Goal: Task Accomplishment & Management: Manage account settings

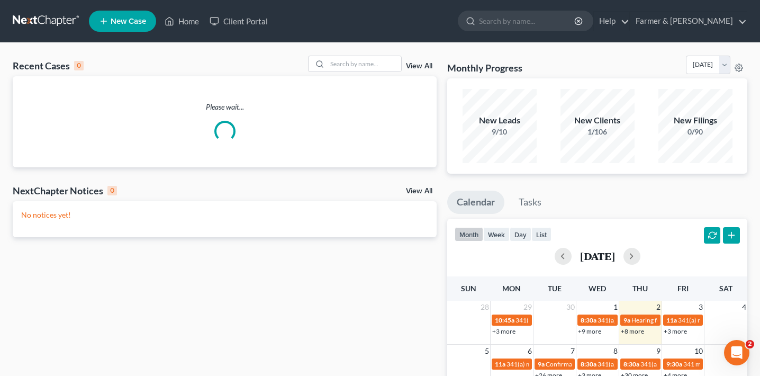
click at [707, 11] on li "Farmer & [PERSON_NAME] [PERSON_NAME] & Wright [EMAIL_ADDRESS][DOMAIN_NAME] My A…" at bounding box center [689, 21] width 118 height 20
click at [702, 21] on link "Farmer & [PERSON_NAME]" at bounding box center [688, 21] width 116 height 19
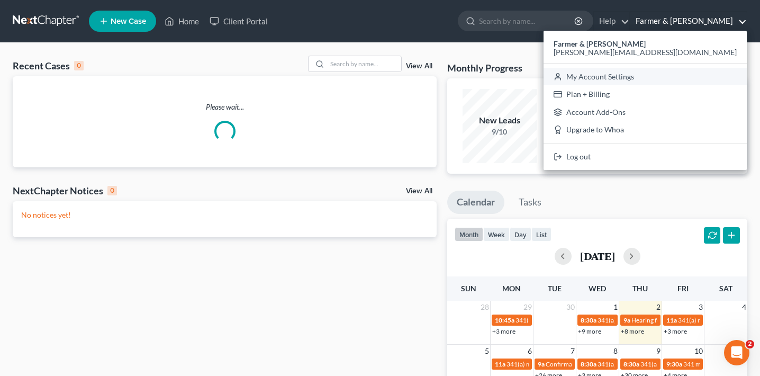
click at [672, 78] on link "My Account Settings" at bounding box center [645, 77] width 203 height 18
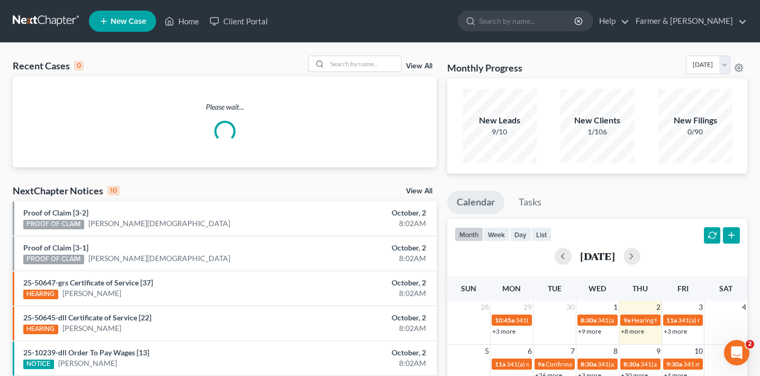
select select "23"
select select "18"
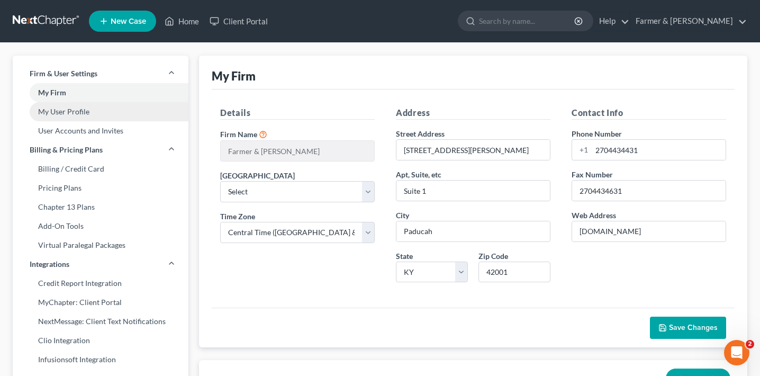
click at [101, 119] on link "My User Profile" at bounding box center [101, 111] width 176 height 19
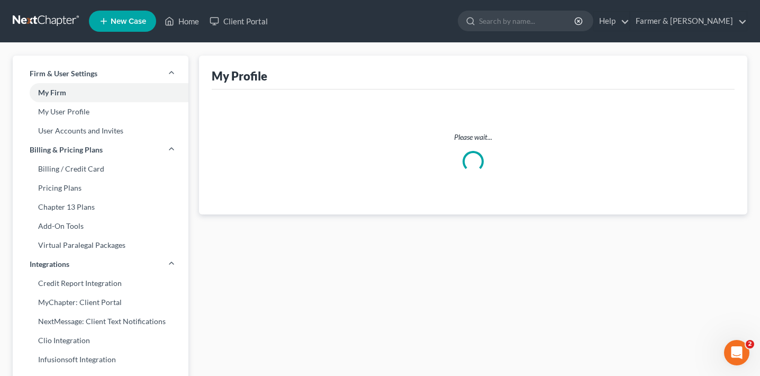
select select "18"
select select "assistant"
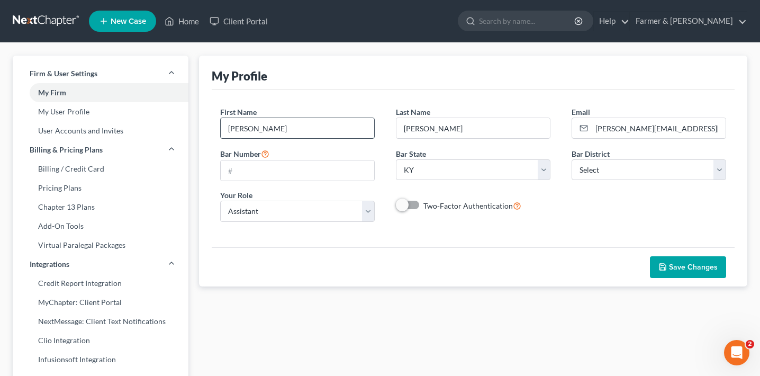
click at [295, 124] on input "[PERSON_NAME]" at bounding box center [297, 128] width 153 height 20
paste input "[PERSON_NAME]"
drag, startPoint x: 297, startPoint y: 124, endPoint x: 249, endPoint y: 124, distance: 47.6
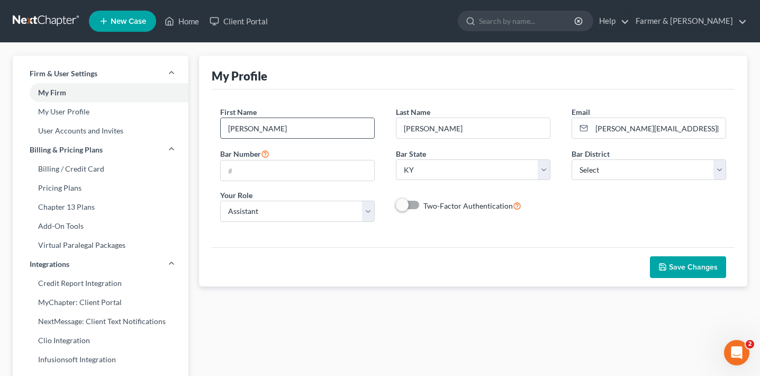
click at [249, 124] on input "[PERSON_NAME]" at bounding box center [297, 128] width 153 height 20
type input "[PERSON_NAME]"
click at [425, 122] on input "[PERSON_NAME]" at bounding box center [472, 128] width 153 height 20
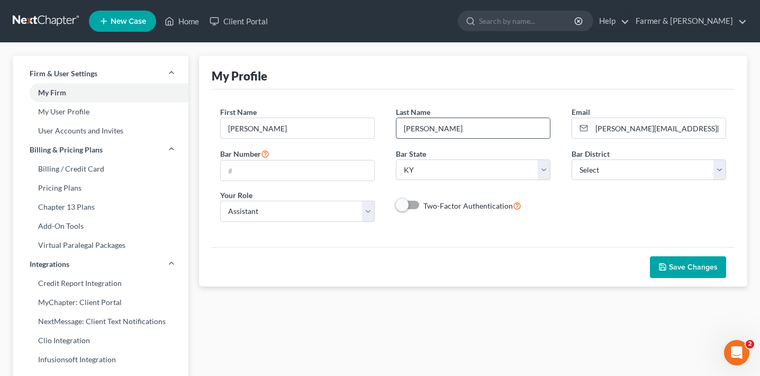
paste input "[PERSON_NAME]"
type input "[PERSON_NAME]"
click at [484, 94] on div "First Name * [PERSON_NAME] Last Name * [PERSON_NAME] Email * [PERSON_NAME][EMAI…" at bounding box center [473, 167] width 523 height 157
click at [621, 129] on input "[PERSON_NAME][EMAIL_ADDRESS][DOMAIN_NAME]" at bounding box center [659, 128] width 134 height 20
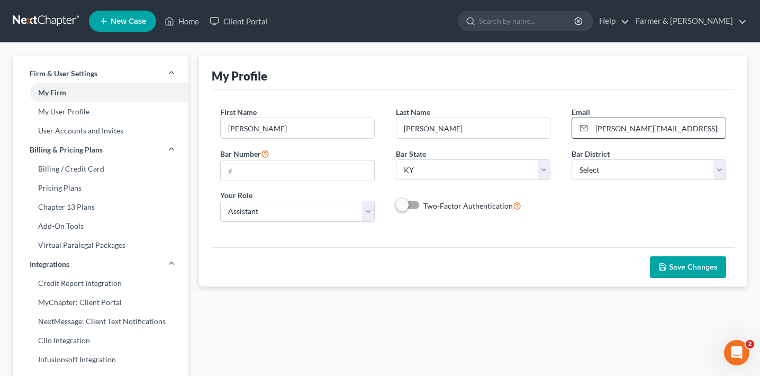
click at [621, 129] on input "[PERSON_NAME][EMAIL_ADDRESS][DOMAIN_NAME]" at bounding box center [659, 128] width 134 height 20
paste input "[PERSON_NAME]"
type input "[PERSON_NAME][EMAIL_ADDRESS][DOMAIN_NAME]"
click at [599, 230] on div "First Name * [PERSON_NAME] Last Name * [PERSON_NAME] Email * [PERSON_NAME][EMAI…" at bounding box center [473, 167] width 523 height 157
click at [666, 265] on icon "button" at bounding box center [663, 267] width 6 height 6
